Goal: Transaction & Acquisition: Purchase product/service

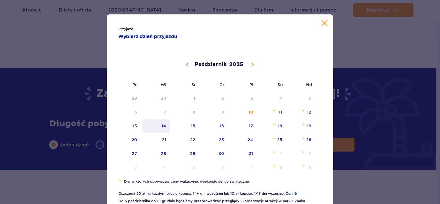
click at [163, 128] on span "14" at bounding box center [156, 125] width 29 height 13
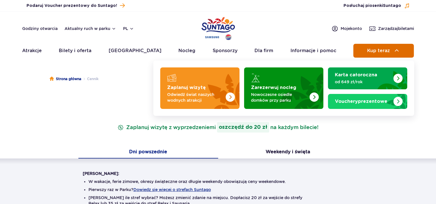
click at [377, 50] on span "Kup teraz" at bounding box center [378, 50] width 23 height 5
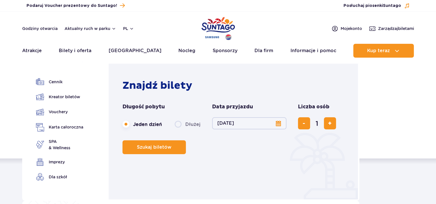
drag, startPoint x: 89, startPoint y: 47, endPoint x: 249, endPoint y: 158, distance: 194.9
click at [249, 158] on div "Znajdź bilety Długość pobytu długość pobytu w nawigacji Jeden dzień Dłużej Data…" at bounding box center [234, 132] width 224 height 107
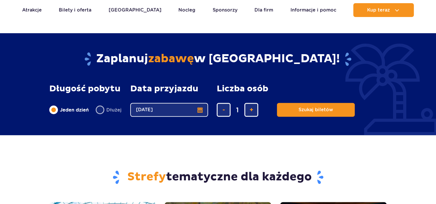
scroll to position [446, 0]
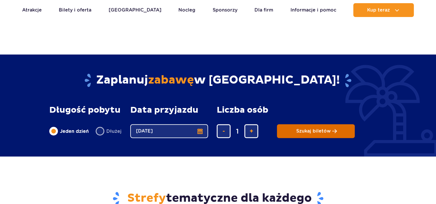
click at [318, 130] on span "Szukaj biletów" at bounding box center [313, 130] width 35 height 5
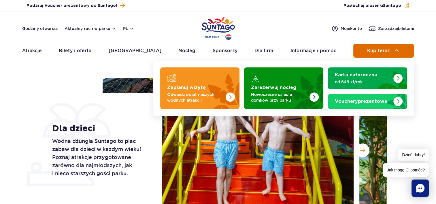
click at [383, 53] on span "Kup teraz" at bounding box center [378, 50] width 23 height 5
click at [383, 49] on span "Kup teraz" at bounding box center [378, 50] width 23 height 5
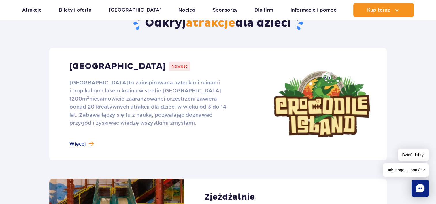
scroll to position [248, 0]
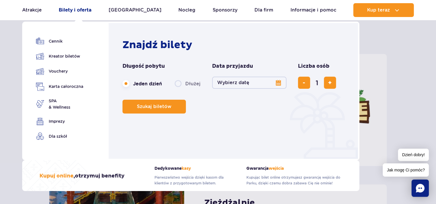
click at [83, 7] on link "Bilety i oferta" at bounding box center [75, 10] width 33 height 14
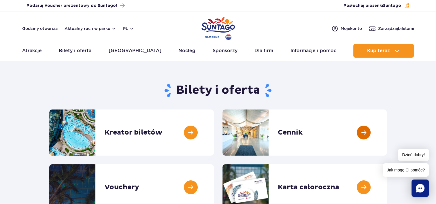
click at [386, 134] on link at bounding box center [386, 132] width 0 height 46
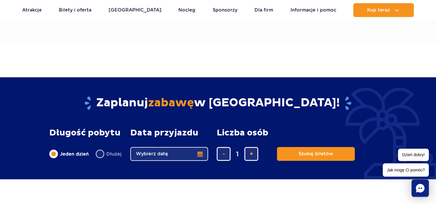
scroll to position [472, 0]
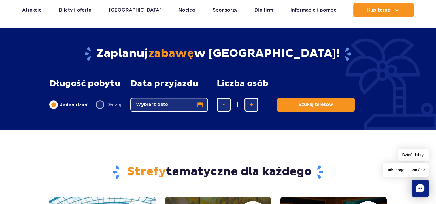
click at [200, 105] on button "Wybierz datę" at bounding box center [169, 105] width 78 height 14
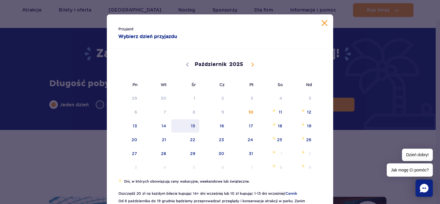
click at [194, 126] on span "15" at bounding box center [185, 125] width 29 height 13
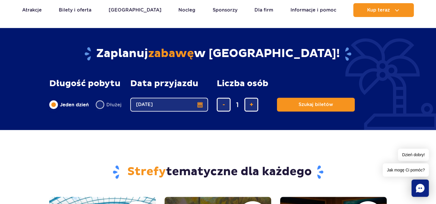
scroll to position [0, 0]
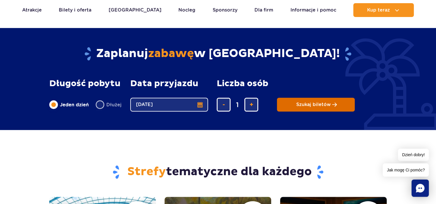
click at [316, 102] on span "Szukaj biletów" at bounding box center [313, 104] width 35 height 5
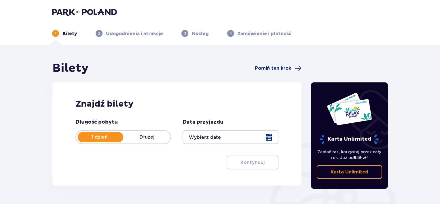
type input "[DATE]"
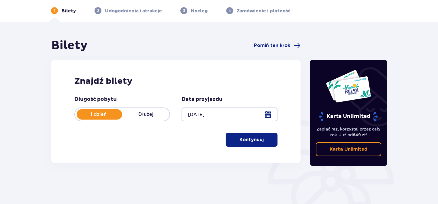
scroll to position [24, 0]
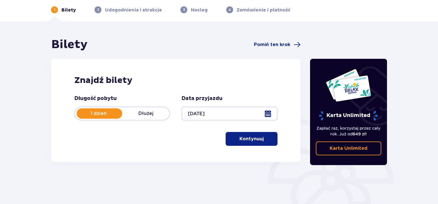
click at [259, 134] on button "Kontynuuj" at bounding box center [251, 139] width 52 height 14
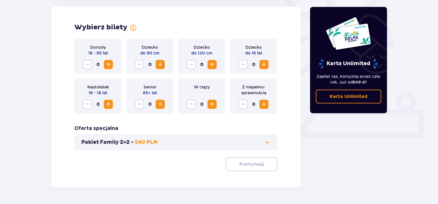
scroll to position [0, 0]
click at [261, 60] on button "Zwiększ" at bounding box center [263, 64] width 9 height 9
click at [255, 167] on p "Kontynuuj" at bounding box center [251, 164] width 24 height 6
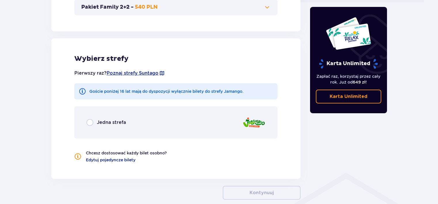
click at [255, 167] on div "Wybierz strefy Pierwszy raz? Poznaj strefy Suntago Goście poniżej 16 lat mają d…" at bounding box center [175, 104] width 249 height 147
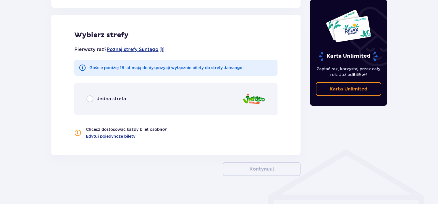
scroll to position [320, 0]
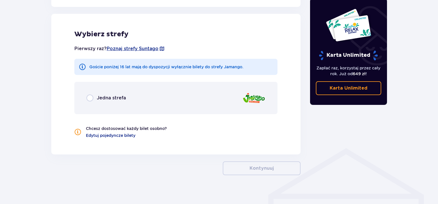
click at [88, 100] on input "radio" at bounding box center [89, 97] width 7 height 7
radio input "true"
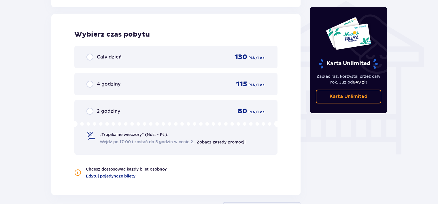
scroll to position [467, 0]
click at [88, 100] on div "2 godziny 80 PLN / 1 os. „Tropikalne wieczory" (Ndz. - Pt.): Wejdź po 17:00 i z…" at bounding box center [175, 127] width 203 height 55
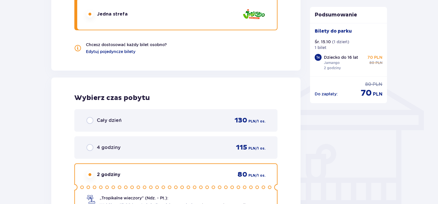
scroll to position [401, 0]
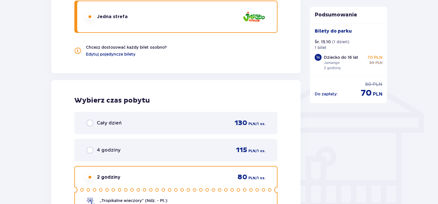
click at [88, 123] on input "radio" at bounding box center [89, 122] width 7 height 7
radio input "true"
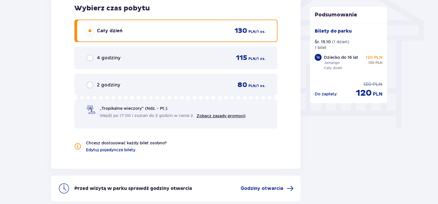
scroll to position [527, 0]
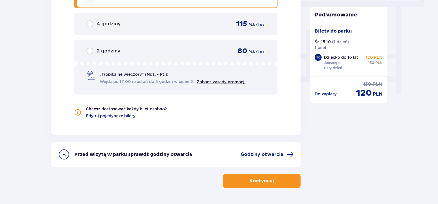
click at [272, 181] on span "button" at bounding box center [274, 180] width 7 height 7
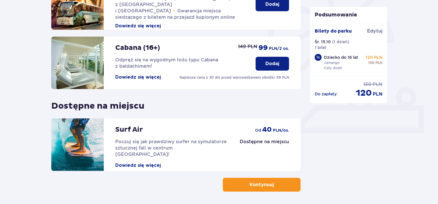
scroll to position [187, 0]
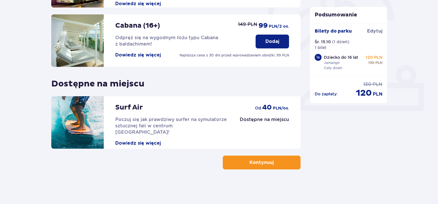
click at [255, 164] on p "Kontynuuj" at bounding box center [261, 162] width 24 height 6
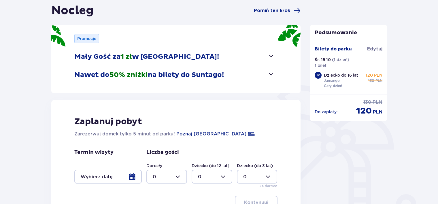
scroll to position [58, 0]
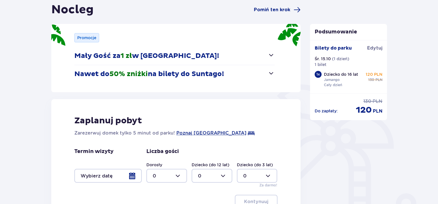
click at [172, 56] on p "Mały Gość za 1 zł w Suntago Village!" at bounding box center [146, 56] width 145 height 9
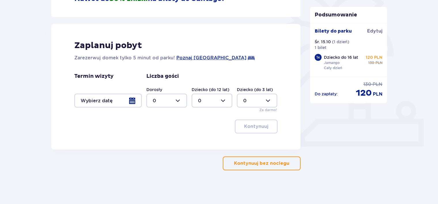
scroll to position [151, 0]
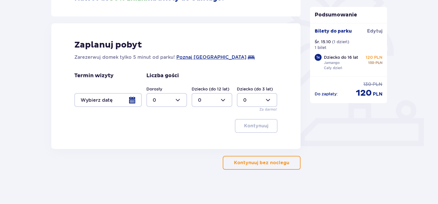
click at [264, 162] on p "Kontynuuj bez noclegu" at bounding box center [261, 163] width 55 height 6
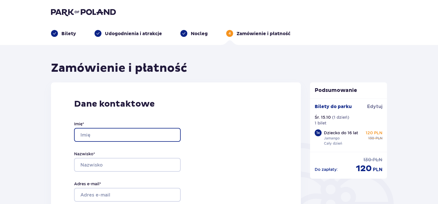
click at [114, 132] on input "Imię *" at bounding box center [127, 135] width 107 height 14
type input "[PERSON_NAME]"
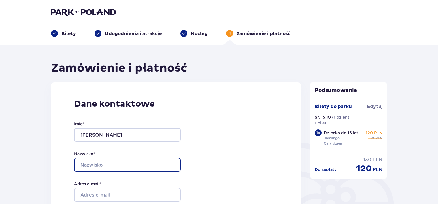
click at [99, 167] on input "Nazwisko *" at bounding box center [127, 165] width 107 height 14
type input "Rosiak"
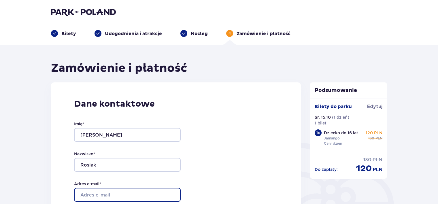
type input "[EMAIL_ADDRESS][DOMAIN_NAME]"
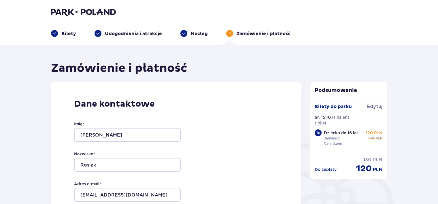
type input "[EMAIL_ADDRESS][DOMAIN_NAME]"
type input "501195575"
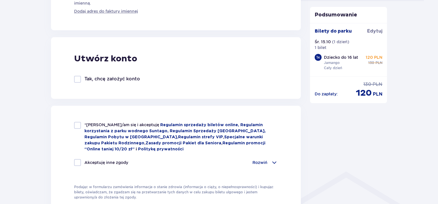
scroll to position [298, 0]
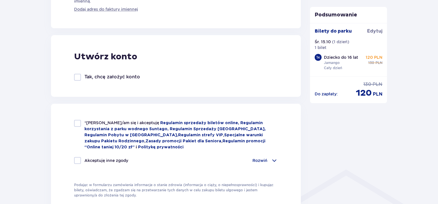
click at [72, 120] on div "*Zapoznałem/am się i akceptuję Regulamin sprzedaży biletów online, Regulamin ko…" at bounding box center [176, 159] width 250 height 110
click at [76, 122] on div at bounding box center [77, 123] width 7 height 7
checkbox input "true"
click at [261, 158] on p "Rozwiń" at bounding box center [259, 160] width 15 height 6
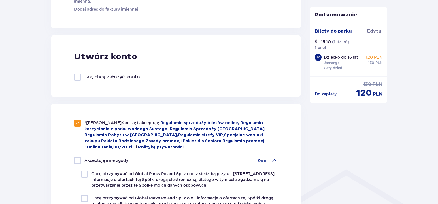
drag, startPoint x: 437, startPoint y: 80, endPoint x: 441, endPoint y: 99, distance: 19.1
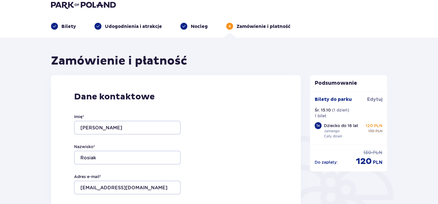
scroll to position [0, 0]
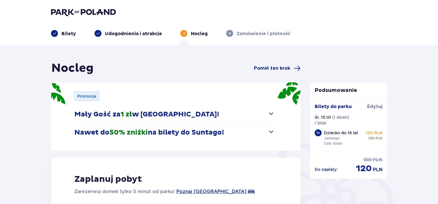
scroll to position [134, 0]
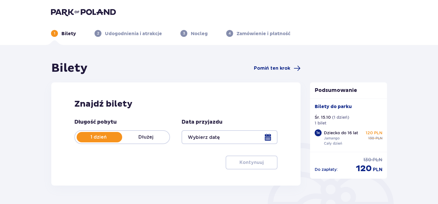
type input "15.10.25"
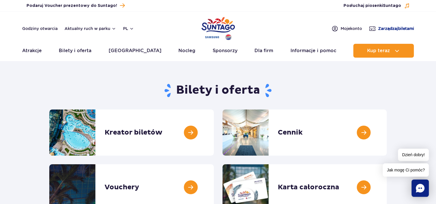
click at [400, 28] on span "Zarządzaj biletami" at bounding box center [396, 29] width 36 height 6
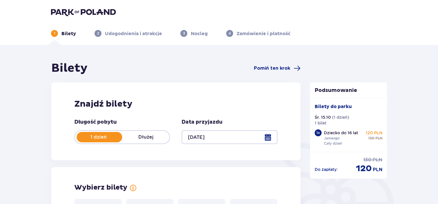
click at [272, 138] on div at bounding box center [229, 137] width 96 height 14
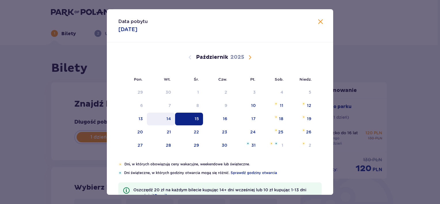
click at [170, 117] on div "14" at bounding box center [168, 119] width 5 height 6
click at [167, 117] on div "14" at bounding box center [168, 119] width 5 height 6
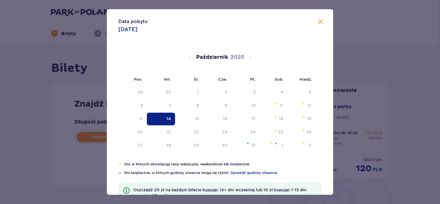
type input "[DATE]"
click at [167, 117] on div "Znajdź bilety Długość pobytu 1 dzień Dłużej Data przyjazdu 14.10.25 Kontynuuj P…" at bounding box center [175, 133] width 249 height 103
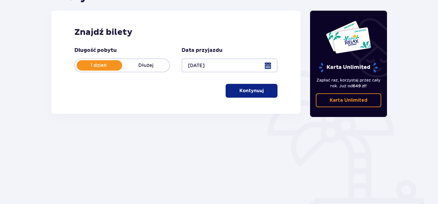
scroll to position [73, 0]
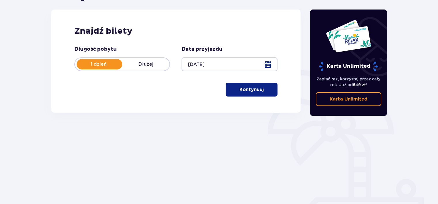
click at [260, 92] on button "Kontynuuj" at bounding box center [251, 90] width 52 height 14
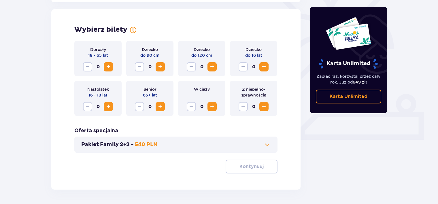
scroll to position [160, 0]
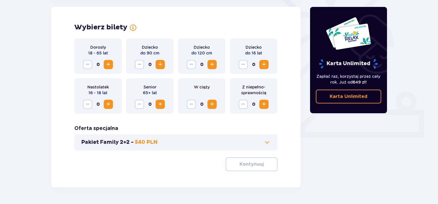
click at [264, 67] on span "Zwiększ" at bounding box center [263, 64] width 7 height 7
click at [253, 165] on p "Kontynuuj" at bounding box center [251, 164] width 24 height 6
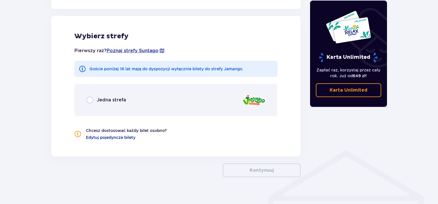
scroll to position [320, 0]
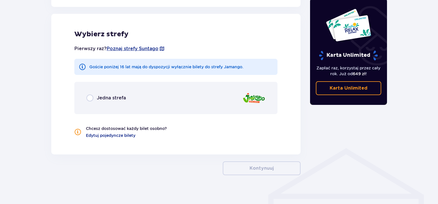
click at [91, 99] on input "radio" at bounding box center [89, 97] width 7 height 7
radio input "true"
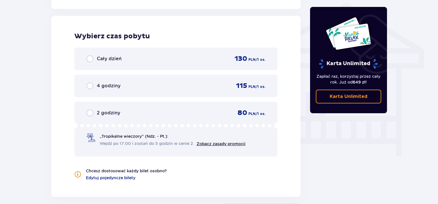
scroll to position [467, 0]
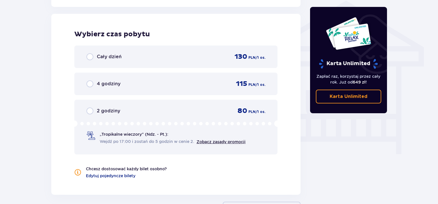
click at [90, 58] on input "radio" at bounding box center [89, 56] width 7 height 7
radio input "true"
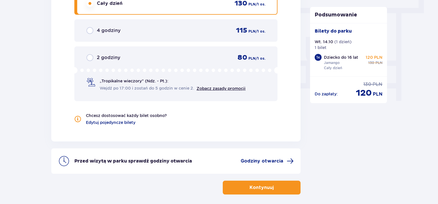
scroll to position [545, 0]
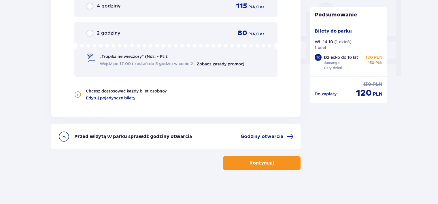
click at [271, 164] on span "button" at bounding box center [274, 163] width 7 height 7
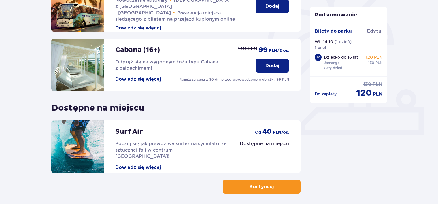
scroll to position [187, 0]
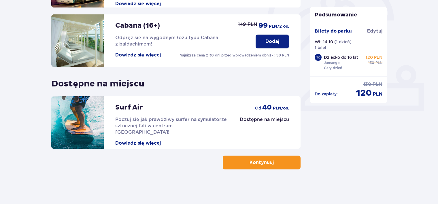
click at [267, 154] on div "Udogodnienia i atrakcje Pomiń ten krok Promocja online Wellness & SPA (16+) Zre…" at bounding box center [175, 21] width 249 height 295
click at [265, 162] on p "Kontynuuj" at bounding box center [261, 162] width 24 height 6
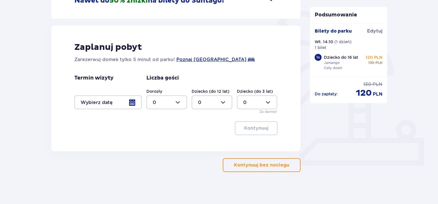
scroll to position [134, 0]
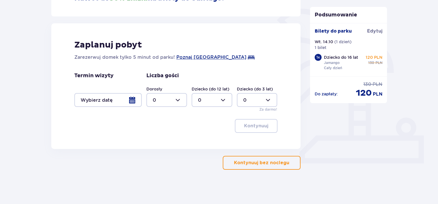
click at [268, 158] on button "Kontynuuj bez noclegu" at bounding box center [262, 163] width 78 height 14
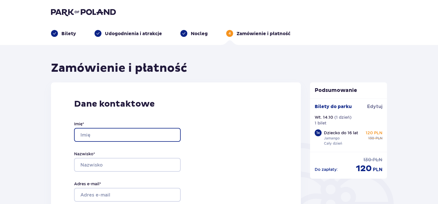
click at [132, 129] on input "Imię *" at bounding box center [127, 135] width 107 height 14
type input "m"
type input "Marcel"
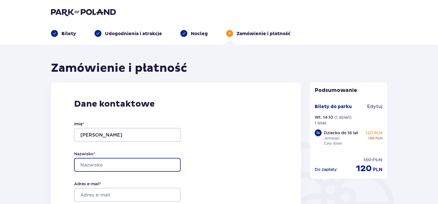
click at [100, 165] on input "Nazwisko *" at bounding box center [127, 165] width 107 height 14
type input "Rosiak"
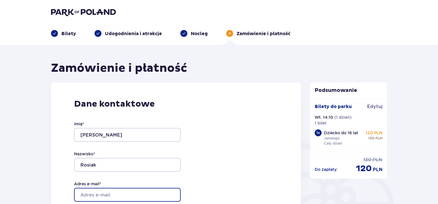
type input "[EMAIL_ADDRESS][DOMAIN_NAME]"
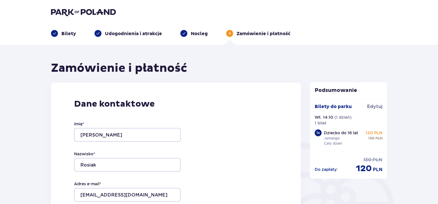
type input "[EMAIL_ADDRESS][DOMAIN_NAME]"
type input "501195575"
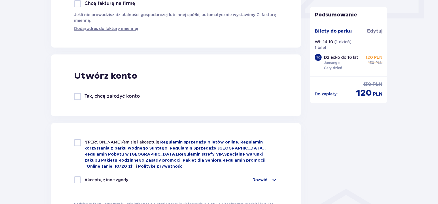
scroll to position [282, 0]
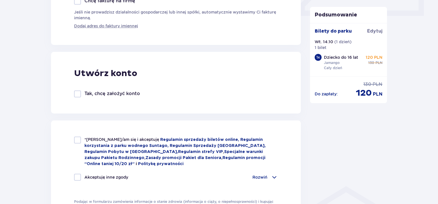
click at [78, 138] on div at bounding box center [77, 139] width 7 height 7
checkbox input "true"
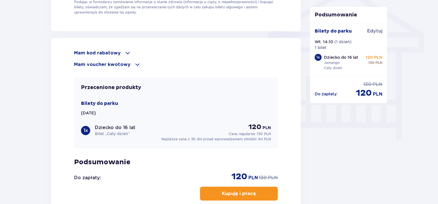
scroll to position [494, 0]
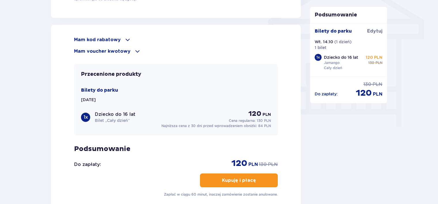
click at [238, 177] on p "Kupuję i płacę" at bounding box center [239, 180] width 34 height 6
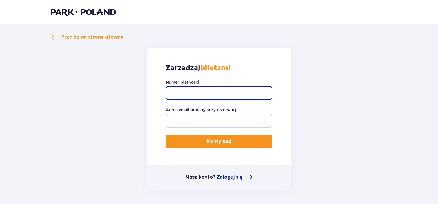
click at [179, 90] on input "Numer płatności" at bounding box center [219, 93] width 107 height 14
paste input "TR-VRC-JELGKLX"
type input "TR-VRC-JELGKLX"
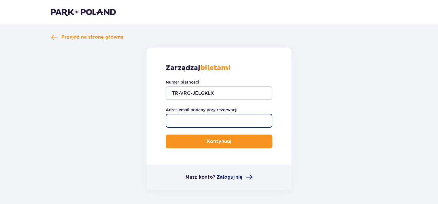
click at [181, 119] on input "Adres email podany przy rezerwacji" at bounding box center [219, 121] width 107 height 14
click at [200, 123] on input "cz" at bounding box center [219, 121] width 107 height 14
type input "[EMAIL_ADDRESS][DOMAIN_NAME]"
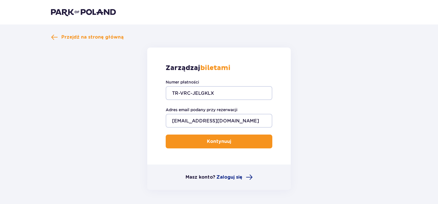
click at [227, 142] on button "Kontynuuj" at bounding box center [219, 141] width 107 height 14
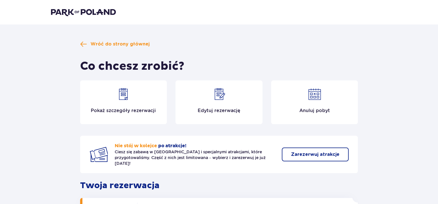
click at [127, 97] on img at bounding box center [123, 94] width 14 height 14
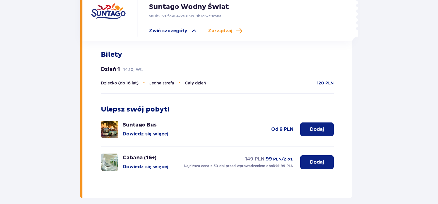
scroll to position [200, 0]
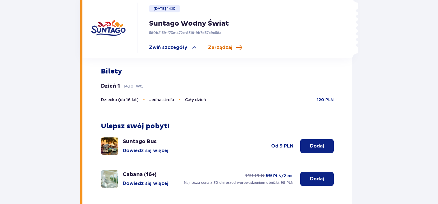
click at [221, 44] on span "Zarządzaj" at bounding box center [220, 47] width 24 height 6
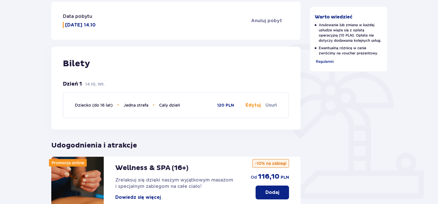
scroll to position [90, 0]
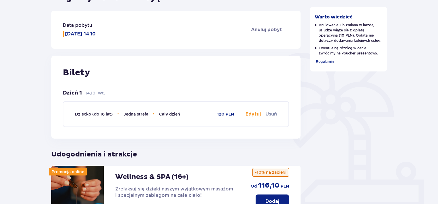
click at [257, 114] on button "Edytuj" at bounding box center [252, 114] width 15 height 6
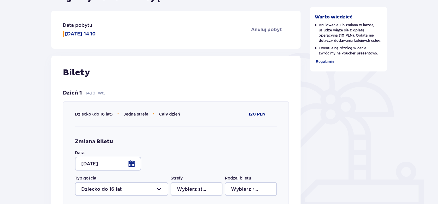
type input "Jedna strefa"
type input "Cały dzień"
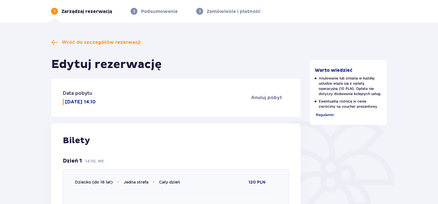
scroll to position [0, 0]
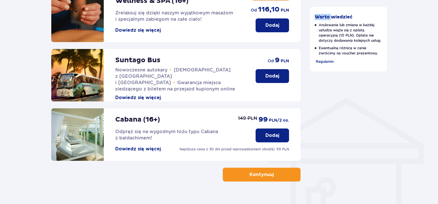
scroll to position [382, 0]
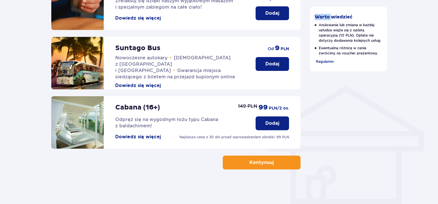
click at [260, 162] on p "Kontynuuj" at bounding box center [261, 162] width 24 height 6
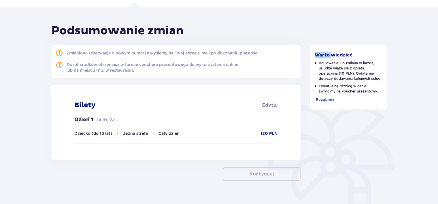
scroll to position [49, 0]
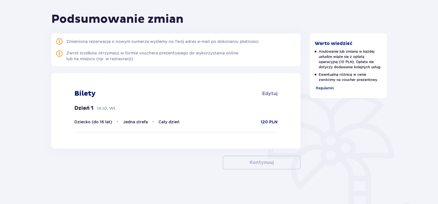
click at [280, 118] on div "Bilety Edytuj Dzień 1 14.10, Wt. Dziecko (do 16 lat) • Jedna strefa • Cały dzie…" at bounding box center [175, 110] width 249 height 75
